Goal: Download file/media

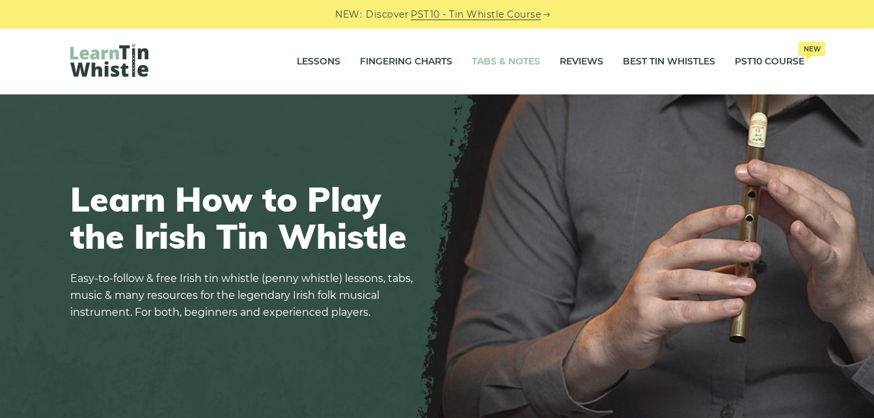
click at [511, 62] on link "Tabs & Notes" at bounding box center [506, 62] width 68 height 33
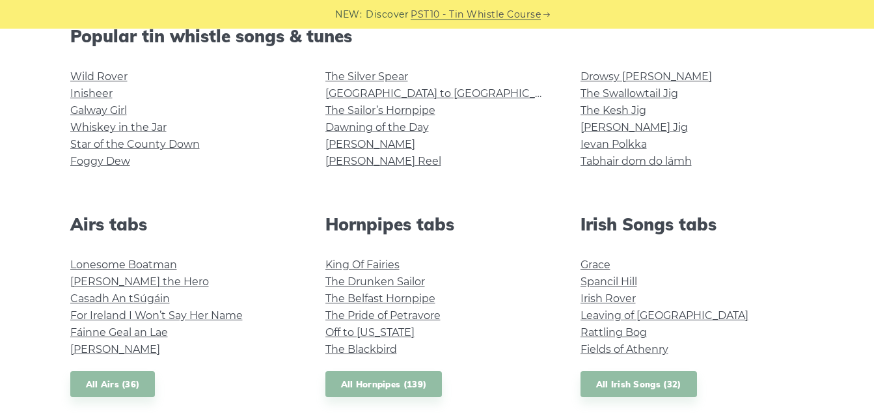
scroll to position [353, 0]
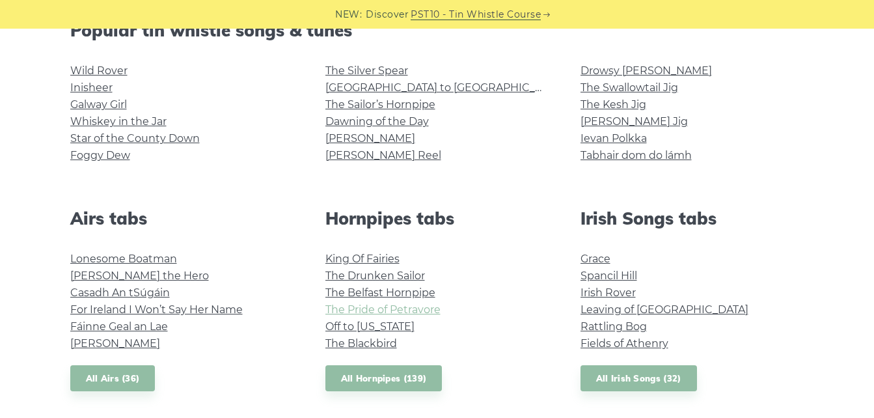
click at [403, 309] on link "The Pride of Petravore" at bounding box center [382, 309] width 115 height 12
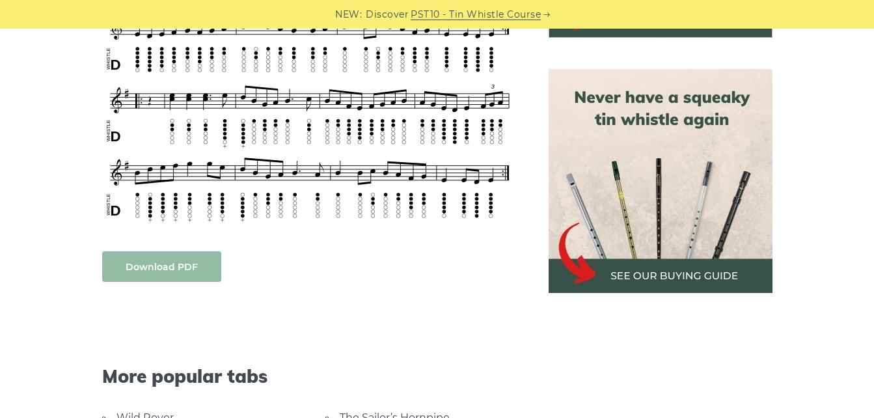
scroll to position [556, 0]
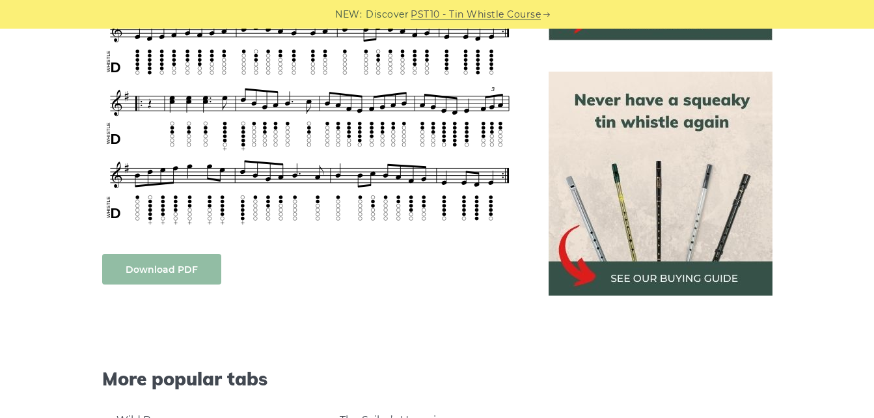
click at [141, 271] on link "Download PDF" at bounding box center [161, 269] width 119 height 31
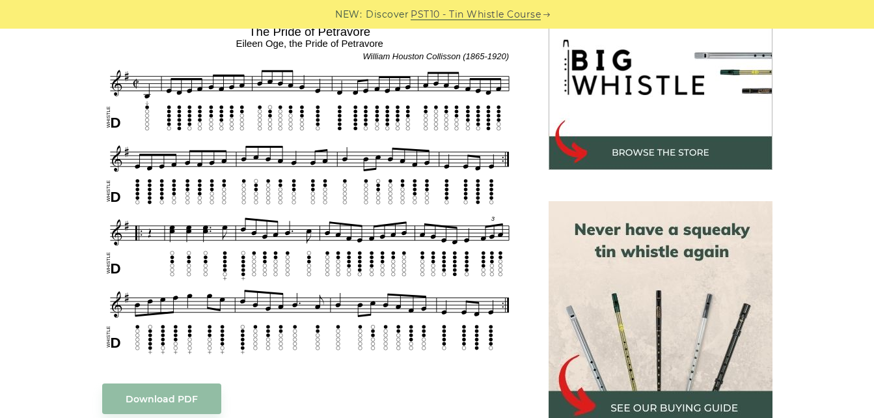
scroll to position [0, 0]
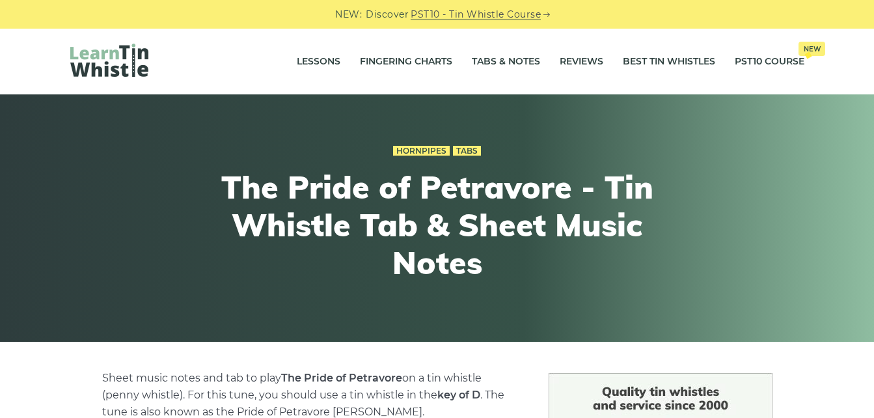
click at [803, 11] on div "NEW: Discover PST10 - Tin Whistle Course" at bounding box center [437, 14] width 874 height 29
